Goal: Complete application form

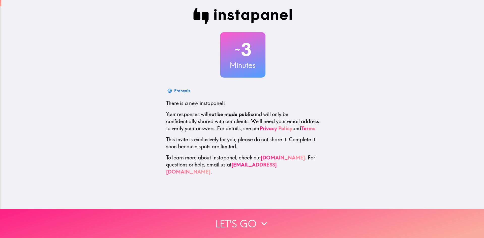
click at [276, 215] on button "Let's go" at bounding box center [242, 223] width 484 height 29
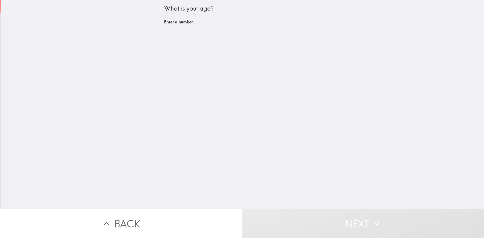
click at [212, 45] on input "number" at bounding box center [197, 41] width 66 height 16
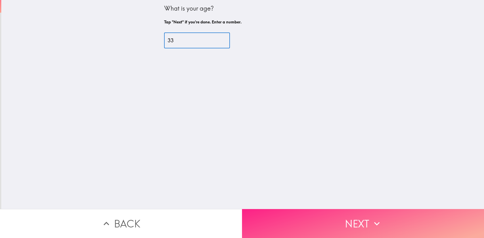
type input "33"
click at [280, 216] on button "Next" at bounding box center [363, 223] width 242 height 29
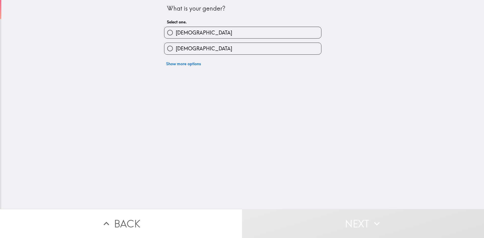
click at [207, 50] on label "[DEMOGRAPHIC_DATA]" at bounding box center [242, 48] width 157 height 11
click at [176, 50] on input "[DEMOGRAPHIC_DATA]" at bounding box center [169, 48] width 11 height 11
radio input "true"
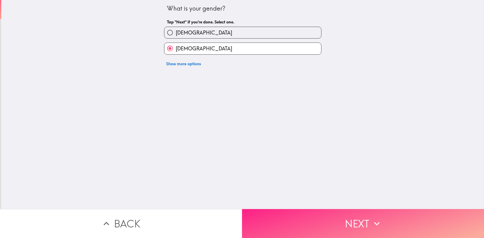
click at [271, 219] on button "Next" at bounding box center [363, 223] width 242 height 29
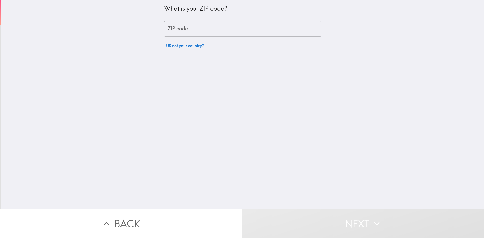
click at [218, 32] on input "ZIP code" at bounding box center [242, 29] width 157 height 16
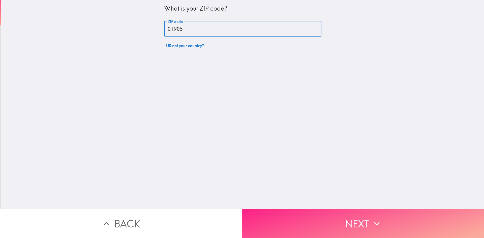
type input "01905"
click at [328, 219] on button "Next" at bounding box center [363, 223] width 242 height 29
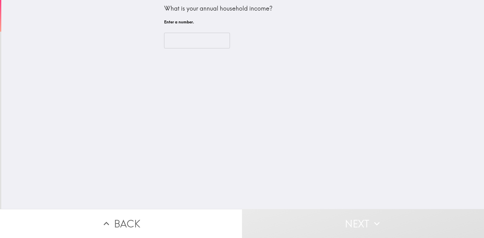
click at [208, 44] on input "number" at bounding box center [197, 41] width 66 height 16
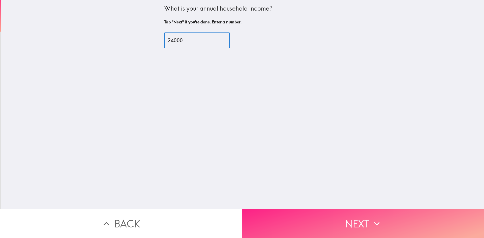
type input "24000"
click at [264, 220] on button "Next" at bounding box center [363, 223] width 242 height 29
